Goal: Transaction & Acquisition: Purchase product/service

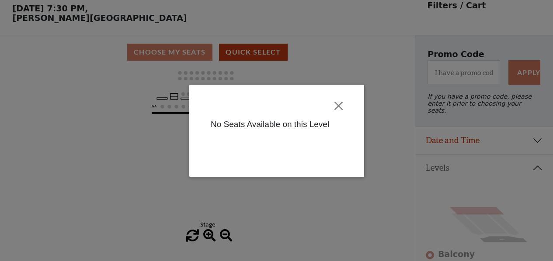
scroll to position [40, 0]
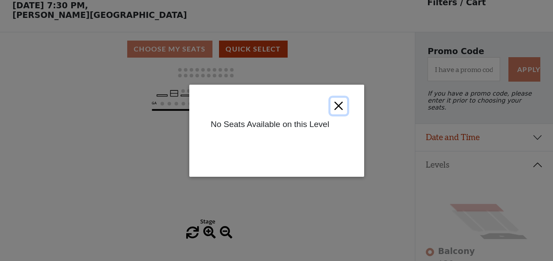
click at [342, 106] on button "Close" at bounding box center [338, 105] width 17 height 17
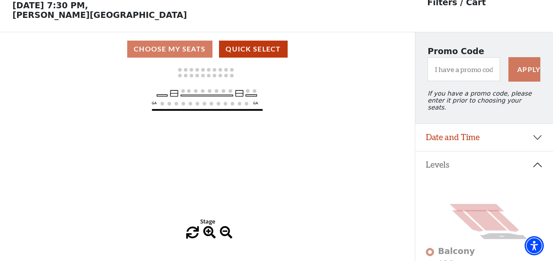
click at [479, 220] on icon at bounding box center [485, 221] width 43 height 21
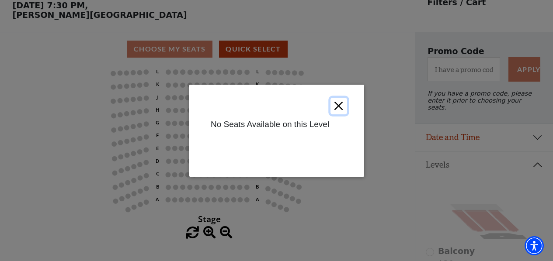
click at [337, 104] on button "Close" at bounding box center [338, 105] width 17 height 17
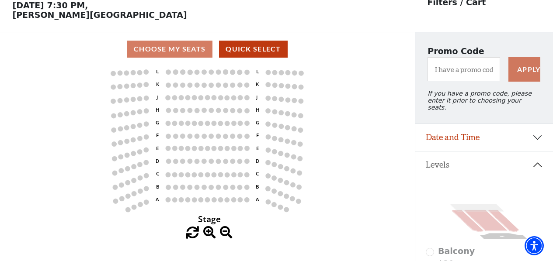
click at [509, 236] on polygon at bounding box center [503, 236] width 48 height 6
click at [500, 233] on polygon at bounding box center [503, 236] width 48 height 6
click at [494, 235] on polygon at bounding box center [503, 236] width 48 height 6
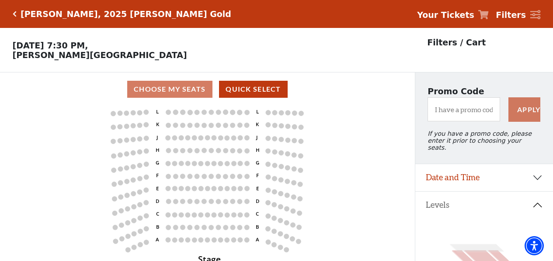
click at [36, 16] on h5 "[PERSON_NAME], 2025 [PERSON_NAME] Gold" at bounding box center [126, 14] width 211 height 10
